Goal: Check status: Check status

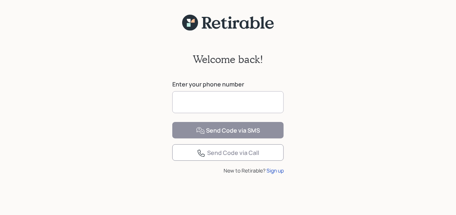
click at [221, 103] on input at bounding box center [227, 102] width 111 height 22
type input "**********"
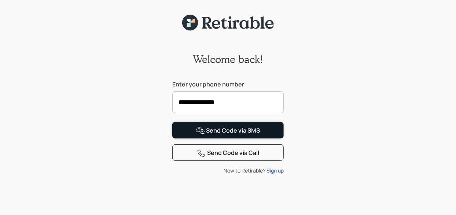
click at [241, 135] on div "Send Code via SMS" at bounding box center [228, 130] width 64 height 9
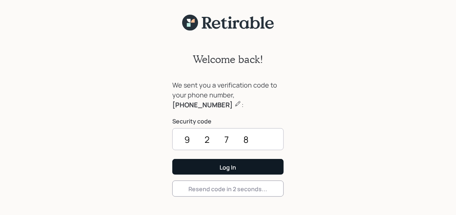
type input "9278"
click at [231, 169] on div "Log In" at bounding box center [228, 168] width 16 height 8
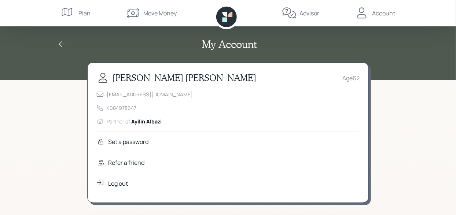
click at [61, 44] on icon at bounding box center [62, 44] width 9 height 9
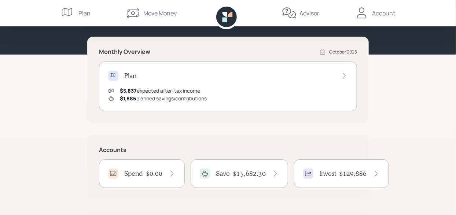
scroll to position [100, 0]
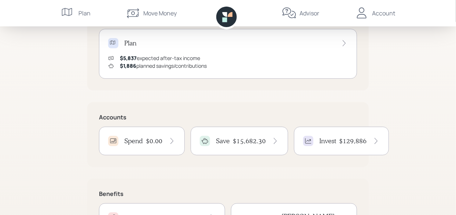
click at [239, 138] on h4 "$15,682.30" at bounding box center [249, 141] width 33 height 8
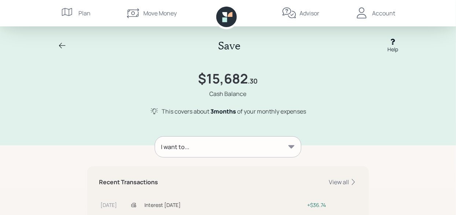
click at [62, 45] on icon at bounding box center [62, 45] width 7 height 5
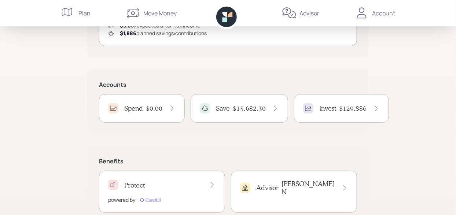
scroll to position [133, 0]
click at [329, 107] on h4 "Invest" at bounding box center [327, 108] width 17 height 8
